Goal: Task Accomplishment & Management: Use online tool/utility

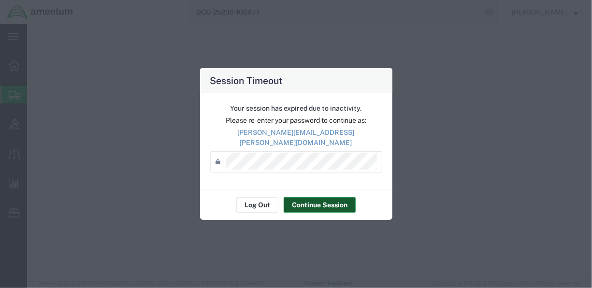
select select "CBOX"
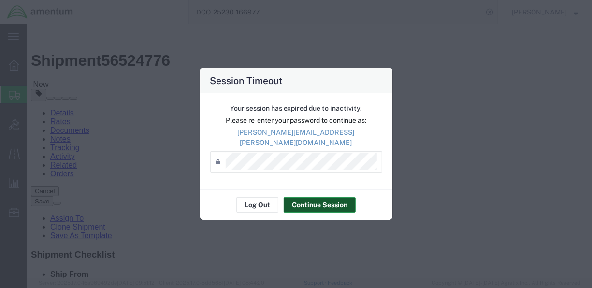
scroll to position [31, 0]
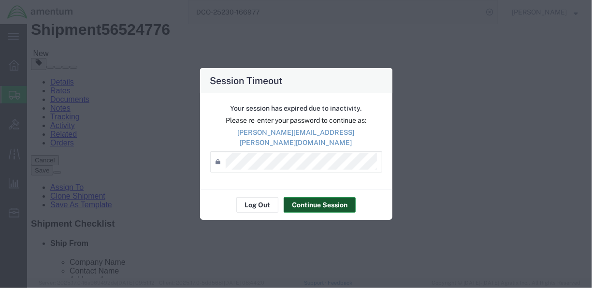
click at [303, 197] on button "Continue Session" at bounding box center [320, 204] width 72 height 15
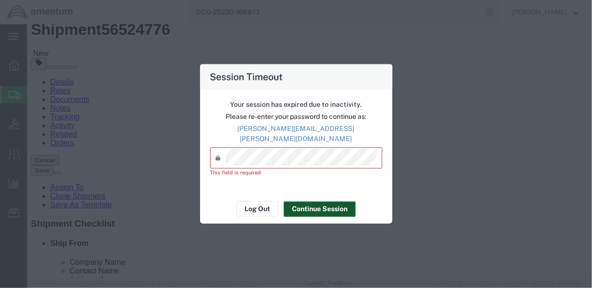
click at [314, 201] on button "Continue Session" at bounding box center [320, 208] width 72 height 15
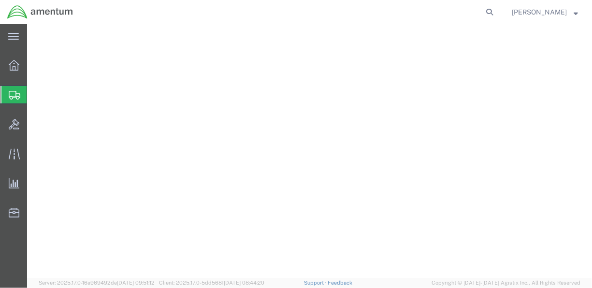
select select "42657"
select select "42655"
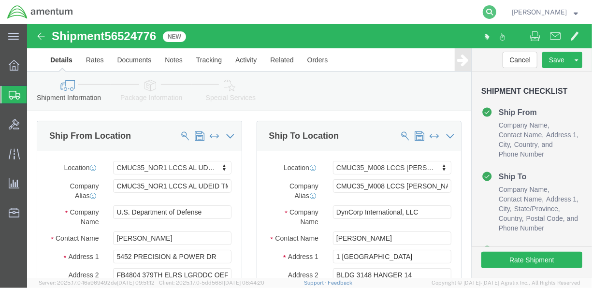
click at [496, 14] on icon at bounding box center [490, 12] width 14 height 14
click at [284, 11] on input "search" at bounding box center [336, 11] width 294 height 23
paste input "DCO-25230-166977"
type input "DCO-25230-166977"
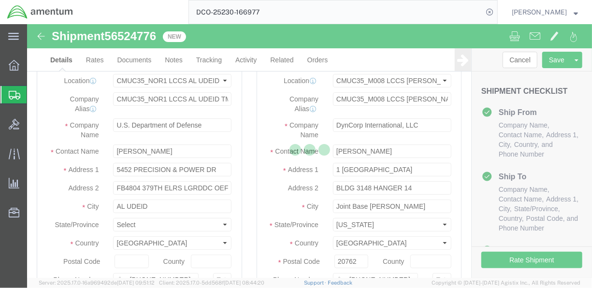
select select "42657"
select select "42655"
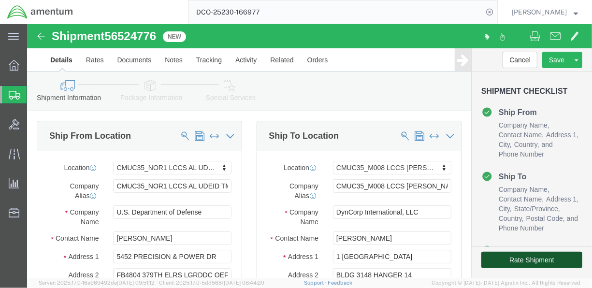
click button "Rate Shipment"
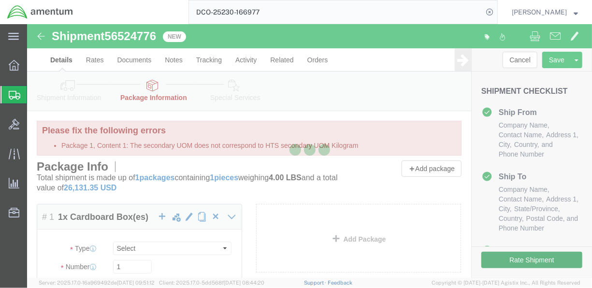
select select "CBOX"
